Goal: Complete application form: Complete application form

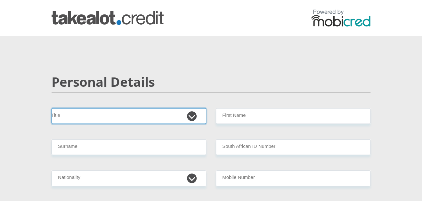
click at [130, 113] on select "Mr Ms Mrs Dr [PERSON_NAME]" at bounding box center [129, 116] width 155 height 16
select select "Ms"
click at [52, 108] on select "Mr Ms Mrs Dr [PERSON_NAME]" at bounding box center [129, 116] width 155 height 16
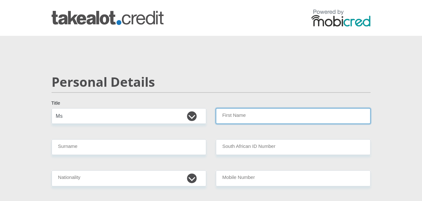
click at [224, 114] on input "First Name" at bounding box center [293, 116] width 155 height 16
type input "ZimkhitaPrincess"
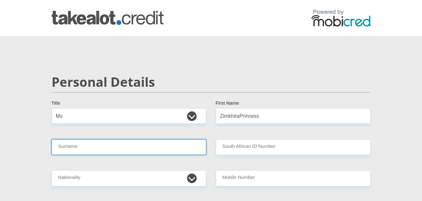
type input "Maneli"
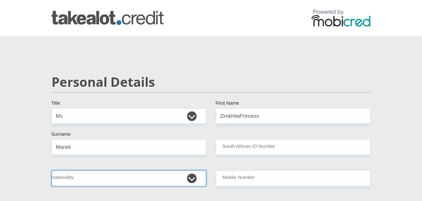
select select "ZAF"
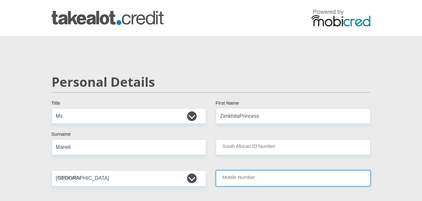
type input "0784409004"
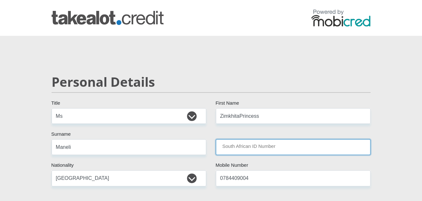
click at [264, 144] on input "South African ID Number" at bounding box center [293, 147] width 155 height 16
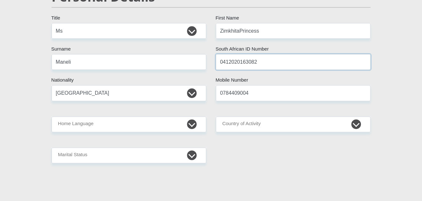
scroll to position [111, 0]
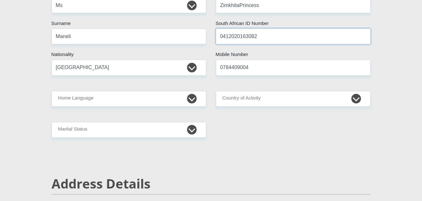
type input "0412020163082"
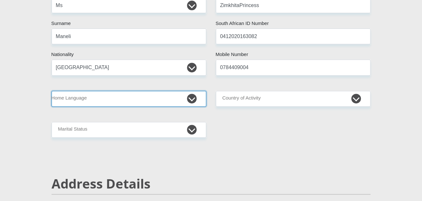
click at [136, 104] on select "Afrikaans English Sepedi South Ndebele Southern Sotho Swati Tsonga Tswana Venda…" at bounding box center [129, 99] width 155 height 16
select select "xho"
click at [52, 91] on select "Afrikaans English Sepedi South Ndebele Southern Sotho Swati Tsonga Tswana Venda…" at bounding box center [129, 99] width 155 height 16
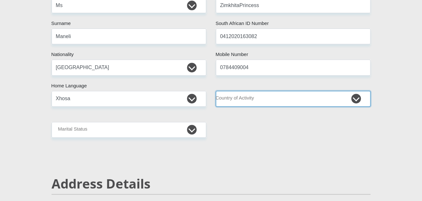
click at [258, 92] on select "[GEOGRAPHIC_DATA] [GEOGRAPHIC_DATA] [GEOGRAPHIC_DATA] [GEOGRAPHIC_DATA] [GEOGRA…" at bounding box center [293, 99] width 155 height 16
select select "ZAF"
click at [216, 91] on select "[GEOGRAPHIC_DATA] [GEOGRAPHIC_DATA] [GEOGRAPHIC_DATA] [GEOGRAPHIC_DATA] [GEOGRA…" at bounding box center [293, 99] width 155 height 16
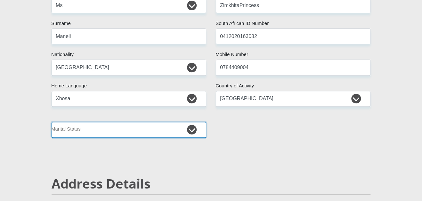
click at [124, 122] on select "Married ANC Single Divorced Widowed Married COP or Customary Law" at bounding box center [129, 130] width 155 height 16
select select "2"
click at [52, 122] on select "Married ANC Single Divorced Widowed Married COP or Customary Law" at bounding box center [129, 130] width 155 height 16
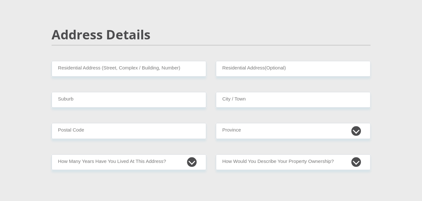
scroll to position [295, 0]
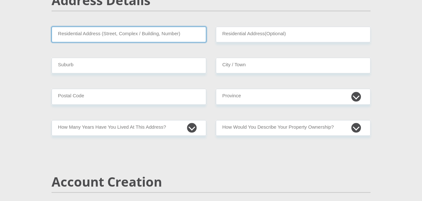
click at [184, 33] on input "Residential Address (Street, Complex / Building, Number)" at bounding box center [129, 35] width 155 height 16
type input "[STREET_ADDRESS][PERSON_NAME]"
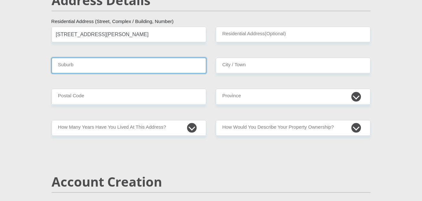
type input "Kwanobuhle"
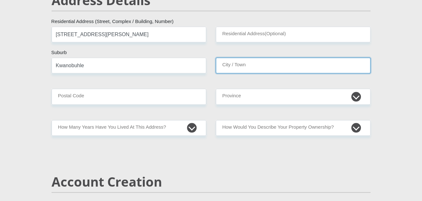
type input "Kwanobuhle"
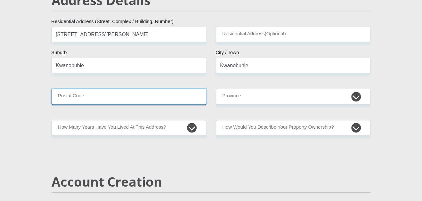
type input "6242"
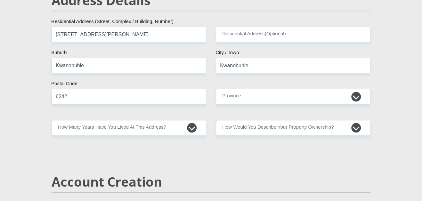
type input "[EMAIL_ADDRESS][DOMAIN_NAME]"
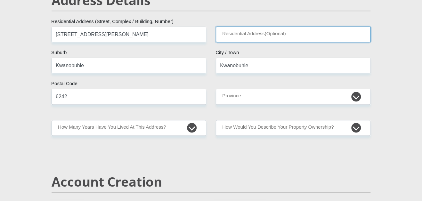
click at [259, 29] on input "Residential Address(Optional)" at bounding box center [293, 35] width 155 height 16
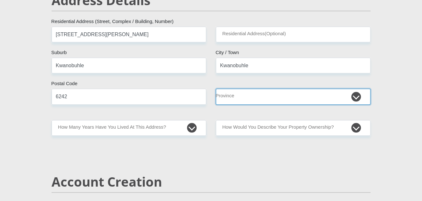
click at [249, 101] on select "Eastern Cape Free State [GEOGRAPHIC_DATA] [GEOGRAPHIC_DATA][DATE] [GEOGRAPHIC_D…" at bounding box center [293, 97] width 155 height 16
select select "[GEOGRAPHIC_DATA]"
click at [216, 89] on select "Eastern Cape Free State [GEOGRAPHIC_DATA] [GEOGRAPHIC_DATA][DATE] [GEOGRAPHIC_D…" at bounding box center [293, 97] width 155 height 16
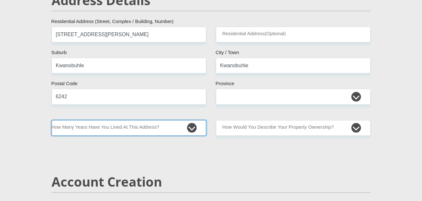
click at [141, 125] on select "less than 1 year 1-3 years 3-5 years 5+ years" at bounding box center [129, 128] width 155 height 16
select select "5"
click at [52, 120] on select "less than 1 year 1-3 years 3-5 years 5+ years" at bounding box center [129, 128] width 155 height 16
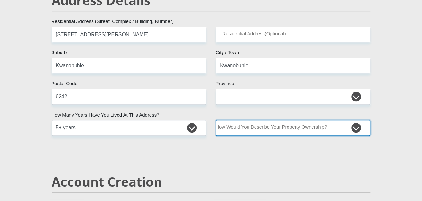
click at [306, 123] on select "Owned Rented Family Owned Company Dwelling" at bounding box center [293, 128] width 155 height 16
click at [216, 120] on select "Owned Rented Family Owned Company Dwelling" at bounding box center [293, 128] width 155 height 16
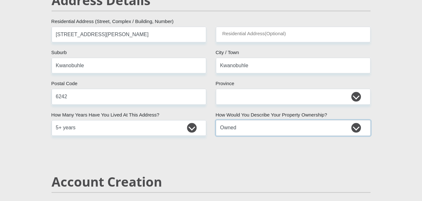
click at [290, 127] on select "Owned Rented Family Owned Company Dwelling" at bounding box center [293, 128] width 155 height 16
select select "parents"
click at [216, 120] on select "Owned Rented Family Owned Company Dwelling" at bounding box center [293, 128] width 155 height 16
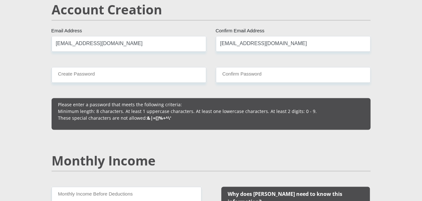
scroll to position [459, 0]
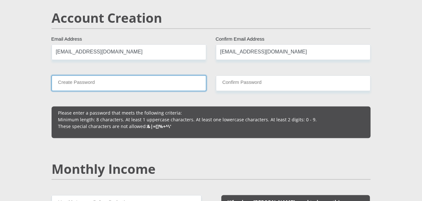
click at [86, 78] on input "Create Password" at bounding box center [129, 83] width 155 height 16
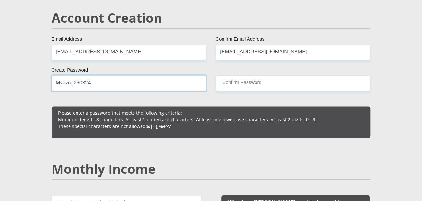
type input "Myezo_260324"
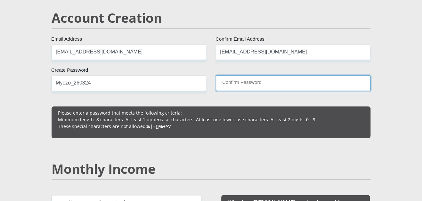
click at [225, 77] on input "Confirm Password" at bounding box center [293, 83] width 155 height 16
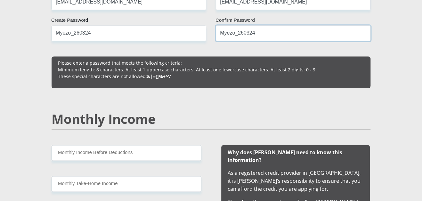
scroll to position [510, 0]
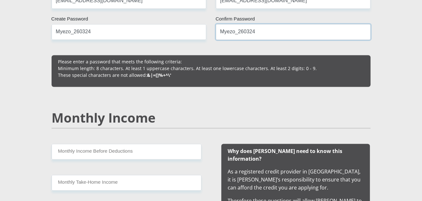
type input "Myezo_260324"
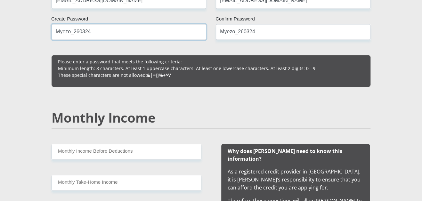
click at [166, 32] on input "Myezo_260324" at bounding box center [129, 32] width 155 height 16
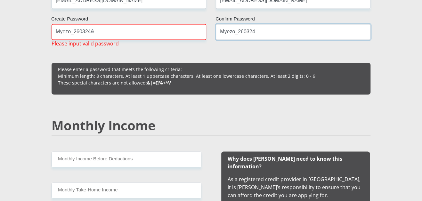
click at [225, 35] on input "Myezo_260324" at bounding box center [293, 32] width 155 height 16
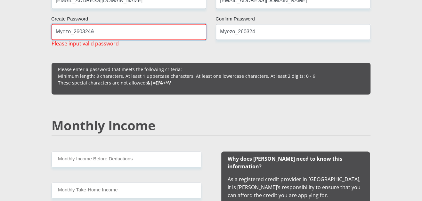
click at [160, 30] on input "Myezo_260324&" at bounding box center [129, 32] width 155 height 16
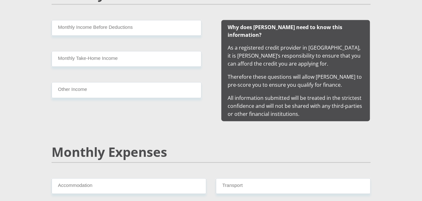
scroll to position [642, 0]
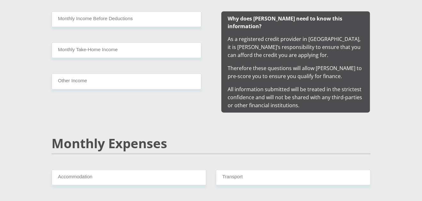
type input "Myezo_260324"
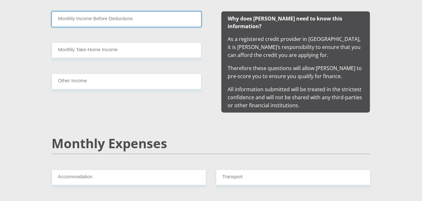
click at [190, 15] on input "Monthly Income Before Deductions" at bounding box center [127, 20] width 150 height 16
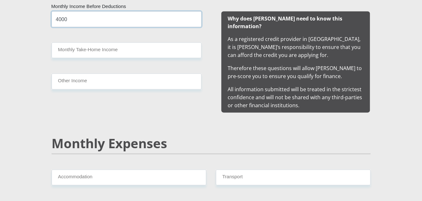
type input "4000"
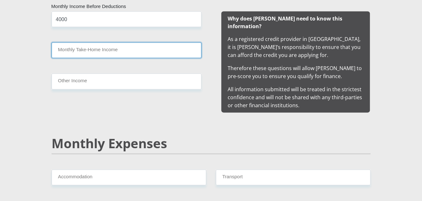
click at [188, 52] on input "Monthly Take-Home Income" at bounding box center [127, 51] width 150 height 16
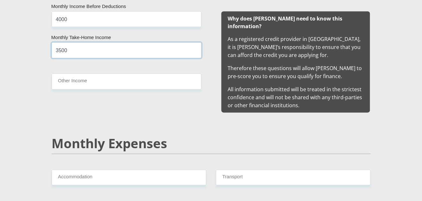
type input "3500"
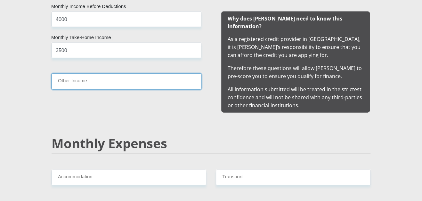
click at [179, 78] on input "Other Income" at bounding box center [127, 82] width 150 height 16
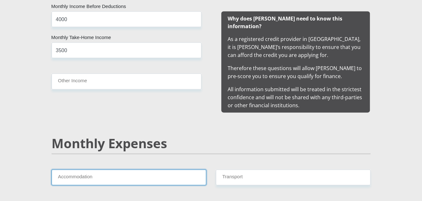
click at [171, 173] on input "Accommodation" at bounding box center [129, 178] width 155 height 16
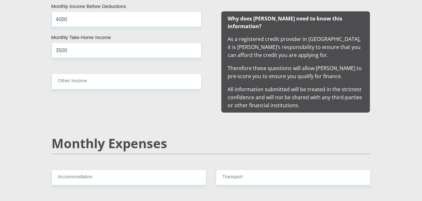
click at [269, 136] on h2 "Monthly Expenses" at bounding box center [211, 143] width 319 height 15
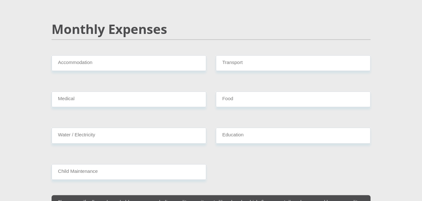
scroll to position [758, 0]
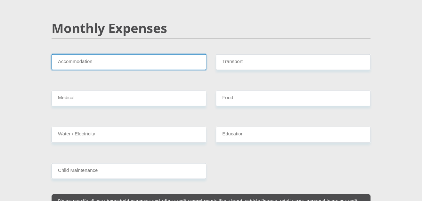
click at [171, 54] on input "Accommodation" at bounding box center [129, 62] width 155 height 16
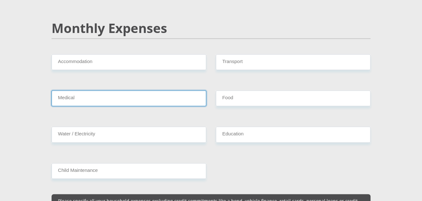
type input "736242"
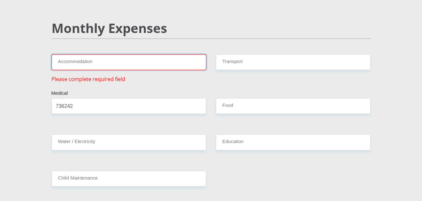
click at [145, 54] on input "Accommodation" at bounding box center [129, 62] width 155 height 16
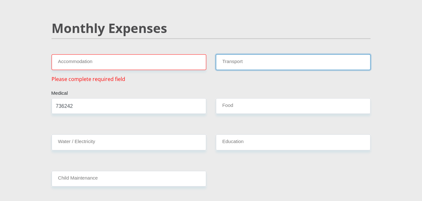
drag, startPoint x: 246, startPoint y: 46, endPoint x: 246, endPoint y: 53, distance: 7.1
click at [246, 54] on input "Transport" at bounding box center [293, 62] width 155 height 16
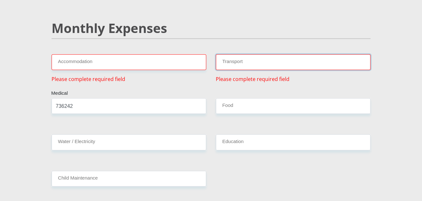
click at [246, 54] on input "Transport" at bounding box center [293, 62] width 155 height 16
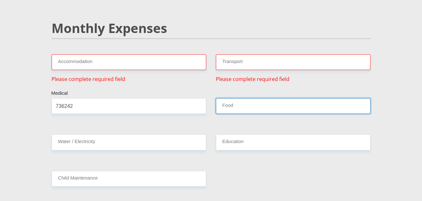
click at [243, 98] on input "Food" at bounding box center [293, 106] width 155 height 16
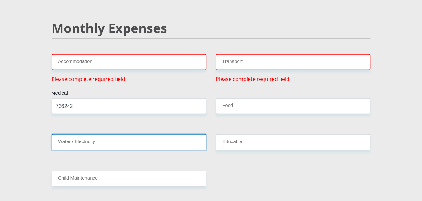
click at [146, 137] on input "Water / Electricity" at bounding box center [129, 143] width 155 height 16
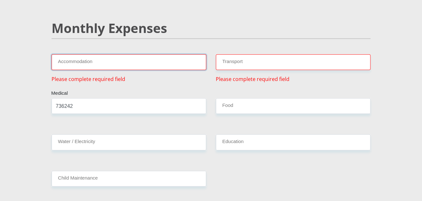
click at [152, 54] on input "Accommodation" at bounding box center [129, 62] width 155 height 16
type input "4"
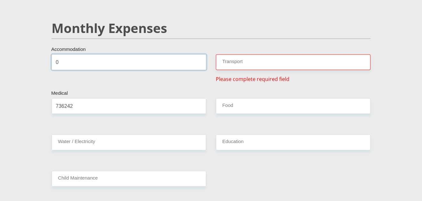
type input "0"
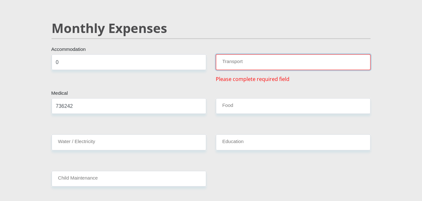
click at [223, 55] on input "Transport" at bounding box center [293, 62] width 155 height 16
type input "5"
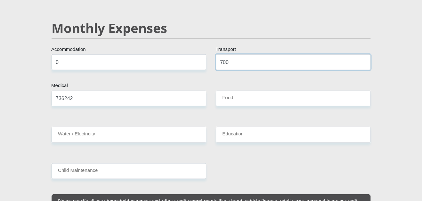
type input "700"
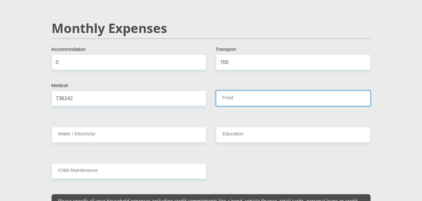
click at [239, 91] on input "Food" at bounding box center [293, 99] width 155 height 16
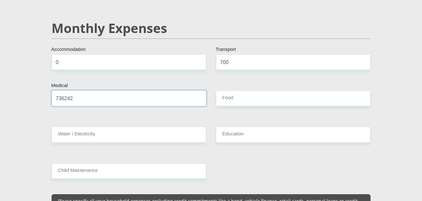
click at [200, 91] on input "736242" at bounding box center [129, 99] width 155 height 16
type input "7"
type input "6"
type input "3"
type input "400"
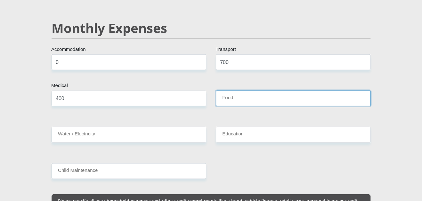
click at [273, 92] on input "Food" at bounding box center [293, 99] width 155 height 16
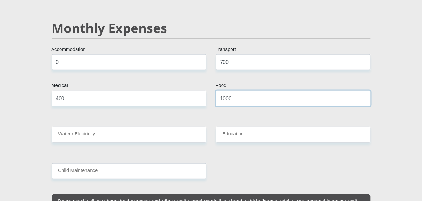
type input "1000"
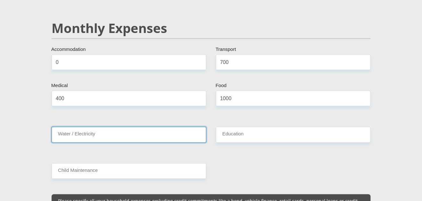
click at [148, 127] on input "Water / Electricity" at bounding box center [129, 135] width 155 height 16
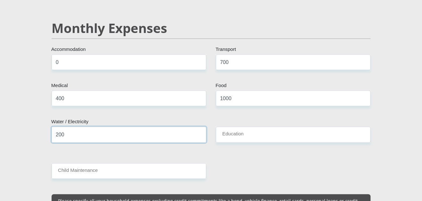
type input "200"
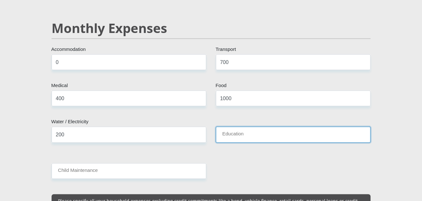
click at [235, 129] on input "Education" at bounding box center [293, 135] width 155 height 16
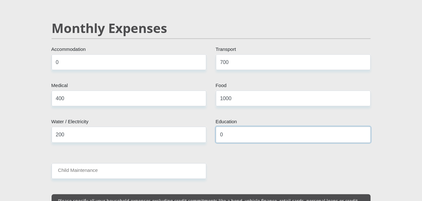
type input "0"
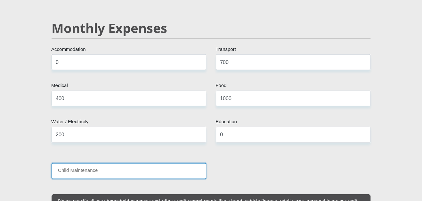
click at [166, 163] on input "Child Maintenance" at bounding box center [129, 171] width 155 height 16
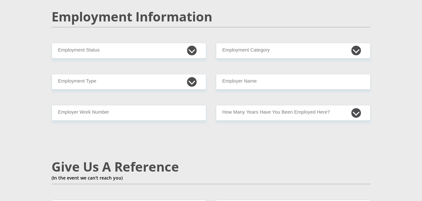
scroll to position [988, 0]
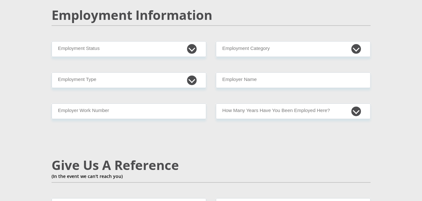
type input "1500"
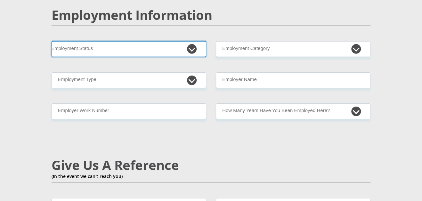
click at [194, 41] on select "Permanent/Full-time Part-time/Casual [DEMOGRAPHIC_DATA] Worker Self-Employed Ho…" at bounding box center [129, 49] width 155 height 16
select select "1"
click at [52, 41] on select "Permanent/Full-time Part-time/Casual [DEMOGRAPHIC_DATA] Worker Self-Employed Ho…" at bounding box center [129, 49] width 155 height 16
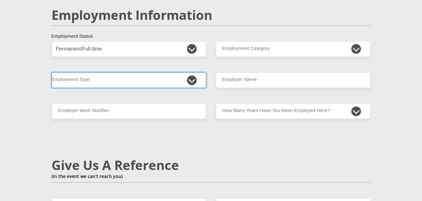
click at [115, 72] on select "College/Lecturer Craft Seller Creative Driver Executive Farmer Forces - Non Com…" at bounding box center [129, 80] width 155 height 16
select select "Unknown/Other"
click at [52, 72] on select "College/Lecturer Craft Seller Creative Driver Executive Farmer Forces - Non Com…" at bounding box center [129, 80] width 155 height 16
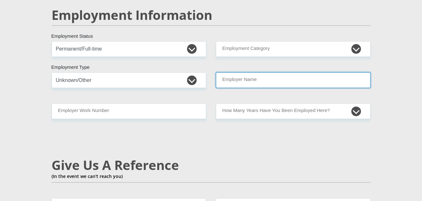
click at [255, 72] on input "Employer Name" at bounding box center [293, 80] width 155 height 16
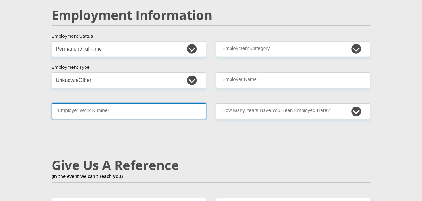
click at [99, 104] on input "Employer Work Number" at bounding box center [129, 112] width 155 height 16
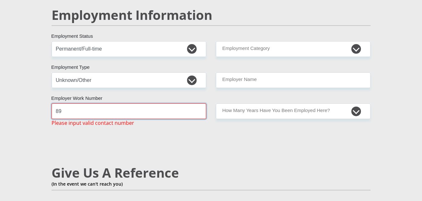
type input "8"
type input "041995"
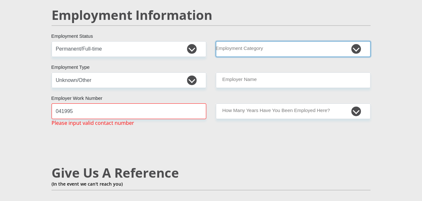
click at [231, 41] on select "AGRICULTURE ALCOHOL & TOBACCO CONSTRUCTION MATERIALS METALLURGY EQUIPMENT FOR R…" at bounding box center [293, 49] width 155 height 16
select select "2"
click at [216, 41] on select "AGRICULTURE ALCOHOL & TOBACCO CONSTRUCTION MATERIALS METALLURGY EQUIPMENT FOR R…" at bounding box center [293, 49] width 155 height 16
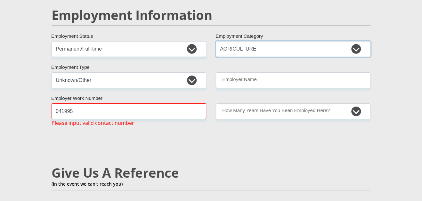
click at [260, 41] on select "AGRICULTURE ALCOHOL & TOBACCO CONSTRUCTION MATERIALS METALLURGY EQUIPMENT FOR R…" at bounding box center [293, 49] width 155 height 16
click at [342, 41] on select "AGRICULTURE ALCOHOL & TOBACCO CONSTRUCTION MATERIALS METALLURGY EQUIPMENT FOR R…" at bounding box center [293, 49] width 155 height 16
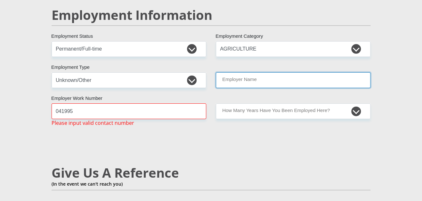
click at [328, 72] on input "Employer Name" at bounding box center [293, 80] width 155 height 16
type input "b"
type input "blu"
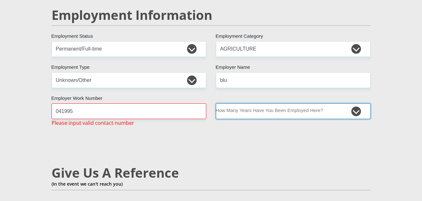
click at [314, 104] on select "less than 1 year 1-3 years 3-5 years 5+ years" at bounding box center [293, 112] width 155 height 16
select select "24"
click at [216, 104] on select "less than 1 year 1-3 years 3-5 years 5+ years" at bounding box center [293, 112] width 155 height 16
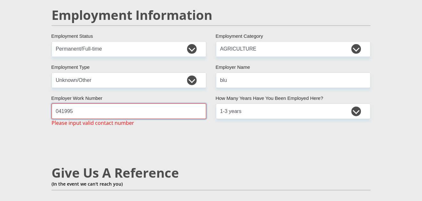
click at [139, 104] on input "041995" at bounding box center [129, 112] width 155 height 16
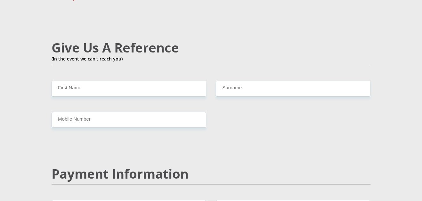
scroll to position [1116, 0]
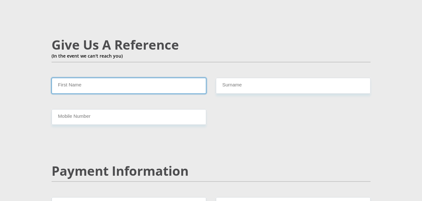
click at [184, 78] on input "First Name" at bounding box center [129, 86] width 155 height 16
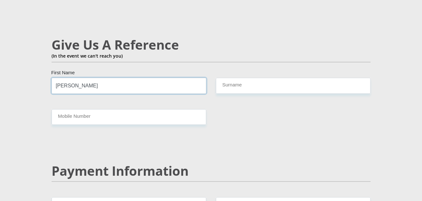
type input "[PERSON_NAME]"
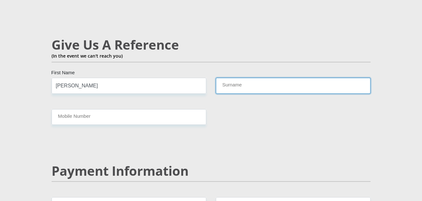
click at [240, 78] on input "Surname" at bounding box center [293, 86] width 155 height 16
type input "Maneli"
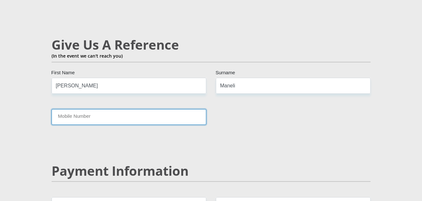
click at [191, 109] on input "Mobile Number" at bounding box center [129, 117] width 155 height 16
type input "0784409004"
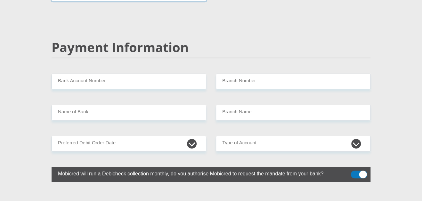
scroll to position [1265, 0]
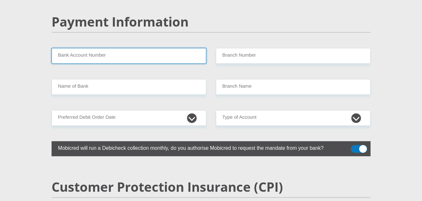
click at [191, 48] on input "Bank Account Number" at bounding box center [129, 56] width 155 height 16
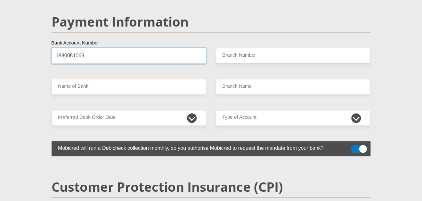
type input "1880051069"
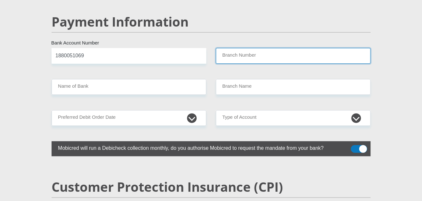
click at [232, 48] on input "Branch Number" at bounding box center [293, 56] width 155 height 16
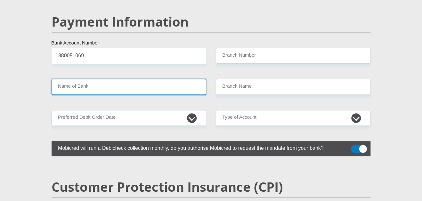
click at [139, 79] on input "Name of Bank" at bounding box center [129, 87] width 155 height 16
click at [136, 79] on input "Name of Bank" at bounding box center [129, 87] width 155 height 16
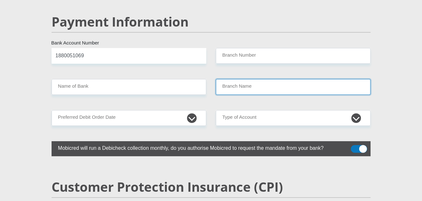
click at [237, 79] on input "Branch Name" at bounding box center [293, 87] width 155 height 16
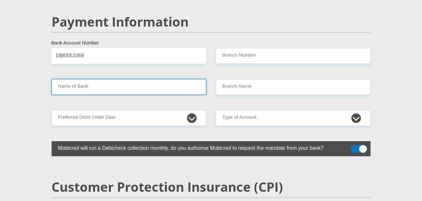
click at [148, 79] on input "Name of Bank" at bounding box center [129, 87] width 155 height 16
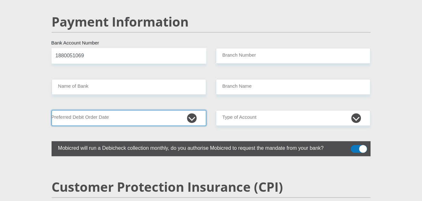
click at [151, 110] on select "1st 2nd 3rd 4th 5th 7th 18th 19th 20th 21st 22nd 23rd 24th 25th 26th 27th 28th …" at bounding box center [129, 118] width 155 height 16
select select "7"
click at [52, 110] on select "1st 2nd 3rd 4th 5th 7th 18th 19th 20th 21st 22nd 23rd 24th 25th 26th 27th 28th …" at bounding box center [129, 118] width 155 height 16
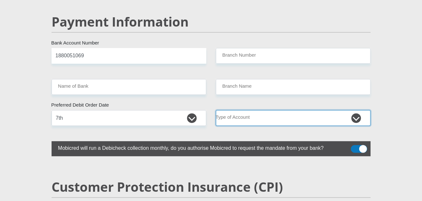
click at [234, 110] on select "Cheque Savings" at bounding box center [293, 118] width 155 height 16
select select "SAV"
click at [216, 110] on select "Cheque Savings" at bounding box center [293, 118] width 155 height 16
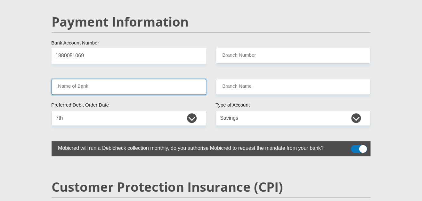
click at [126, 79] on input "Name of Bank" at bounding box center [129, 87] width 155 height 16
click at [155, 79] on input "Name of Bank" at bounding box center [129, 87] width 155 height 16
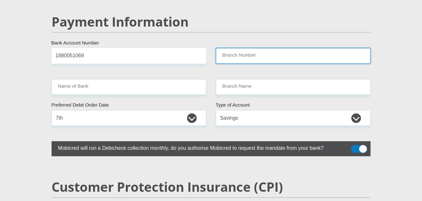
click at [240, 48] on input "Branch Number" at bounding box center [293, 56] width 155 height 16
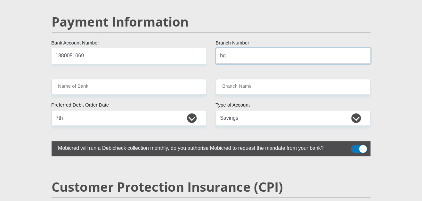
type input "h"
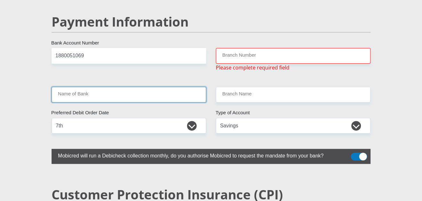
click at [169, 87] on input "Name of Bank" at bounding box center [129, 95] width 155 height 16
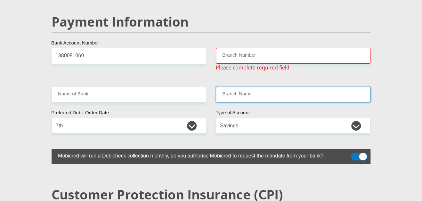
click at [219, 87] on input "Branch Name" at bounding box center [293, 95] width 155 height 16
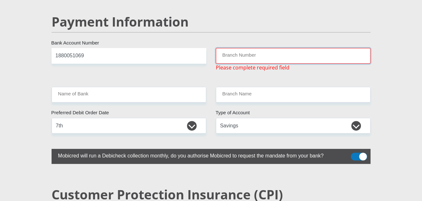
click at [233, 48] on input "Branch Number" at bounding box center [293, 56] width 155 height 16
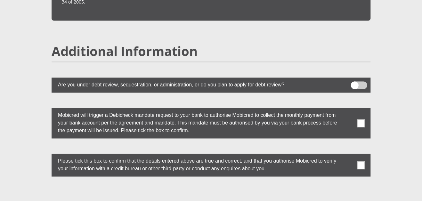
scroll to position [1750, 0]
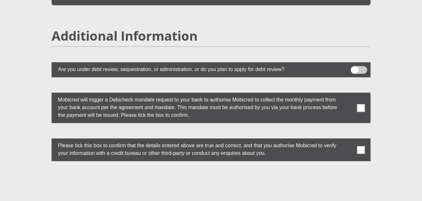
click at [360, 104] on span at bounding box center [361, 108] width 8 height 8
click at [348, 94] on input "checkbox" at bounding box center [348, 94] width 0 height 0
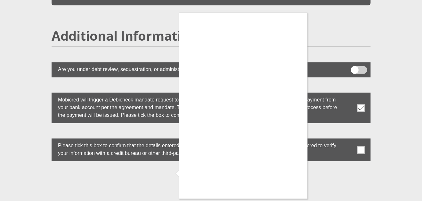
click at [364, 133] on div at bounding box center [211, 100] width 422 height 201
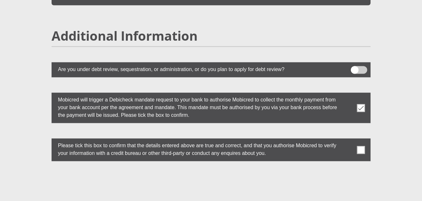
click at [361, 146] on span at bounding box center [361, 150] width 8 height 8
click at [348, 140] on input "checkbox" at bounding box center [348, 140] width 0 height 0
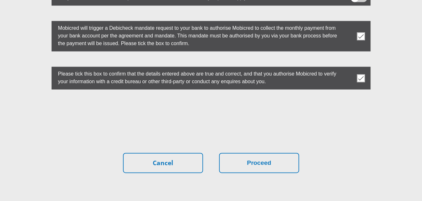
scroll to position [1827, 0]
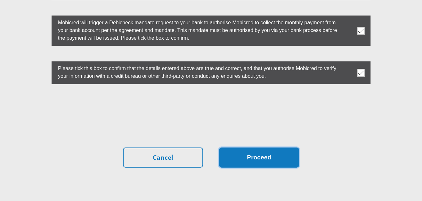
click at [289, 148] on button "Proceed" at bounding box center [259, 158] width 80 height 20
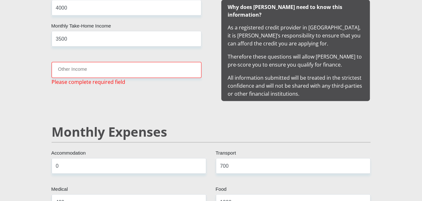
scroll to position [636, 0]
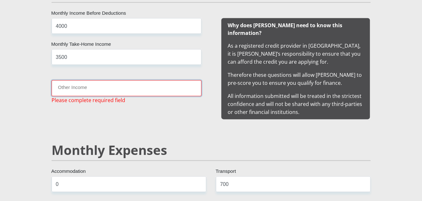
click at [157, 84] on input "Other Income" at bounding box center [127, 88] width 150 height 16
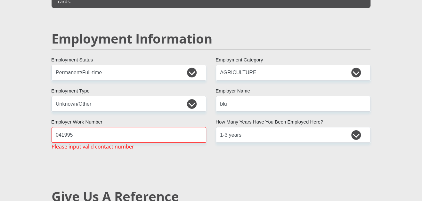
scroll to position [973, 0]
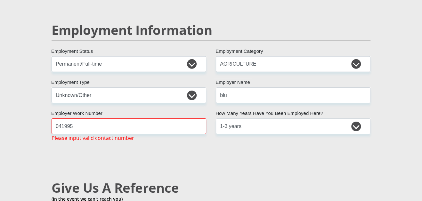
type input "530"
click at [182, 119] on input "041995" at bounding box center [129, 127] width 155 height 16
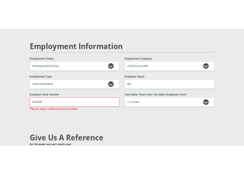
scroll to position [1826, 0]
